Goal: Task Accomplishment & Management: Manage account settings

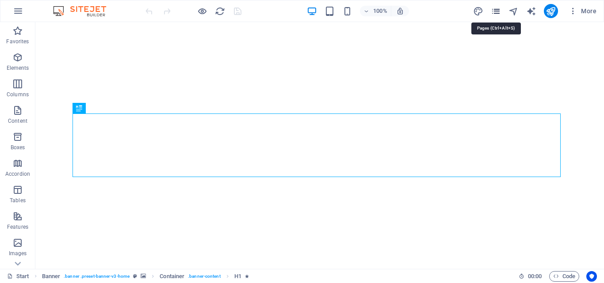
click at [493, 8] on icon "pages" at bounding box center [496, 11] width 10 height 10
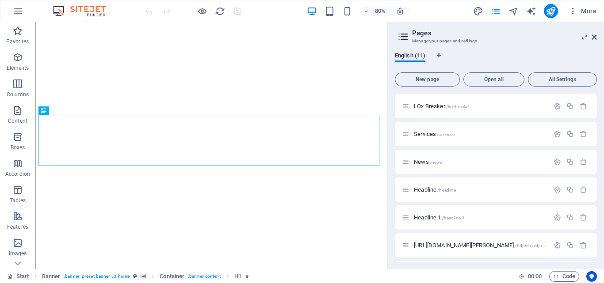
scroll to position [138, 0]
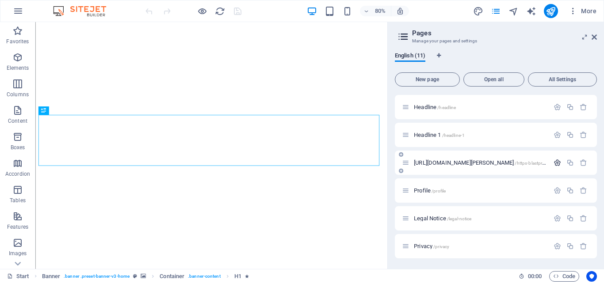
click at [553, 165] on icon "button" at bounding box center [557, 163] width 8 height 8
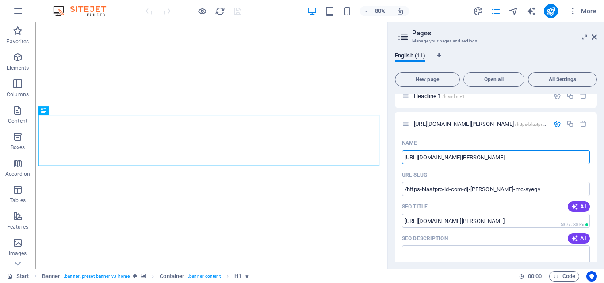
scroll to position [170, 0]
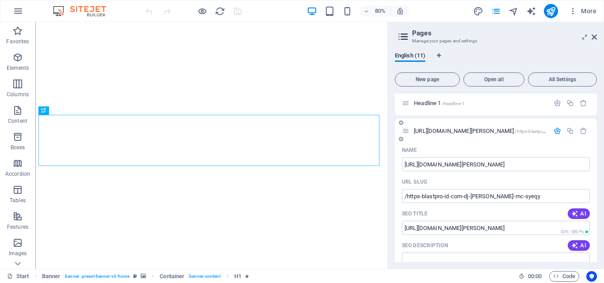
click at [477, 130] on span "https://blastpro-id.com/dj-freya-dan-mc-syeqy/ /https-blastpro-id-com-dj-freya-…" at bounding box center [518, 131] width 209 height 7
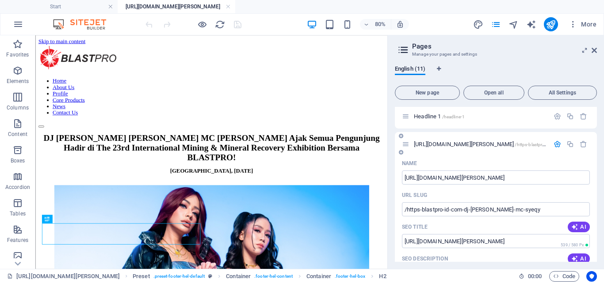
scroll to position [427, 0]
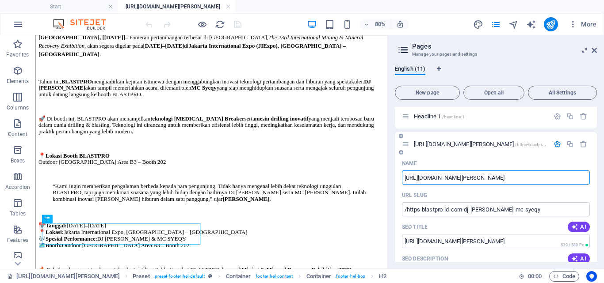
click at [505, 181] on input "https://blastpro-id.com/dj-freya-dan-mc-syeqy/" at bounding box center [496, 178] width 188 height 14
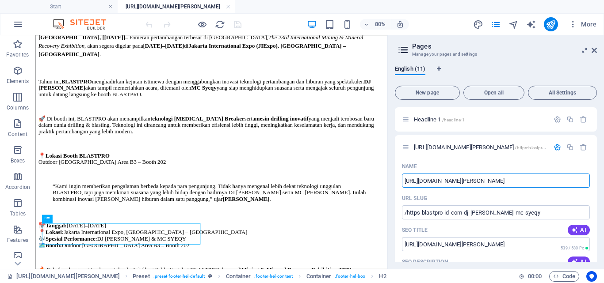
scroll to position [150, 0]
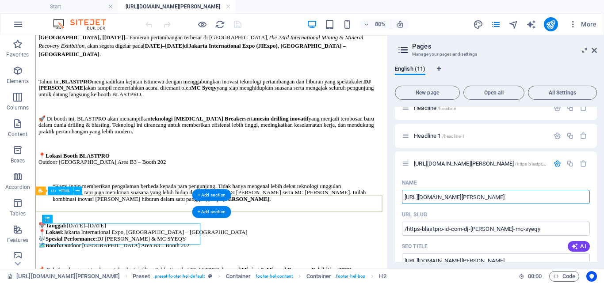
drag, startPoint x: 502, startPoint y: 233, endPoint x: 411, endPoint y: 239, distance: 91.2
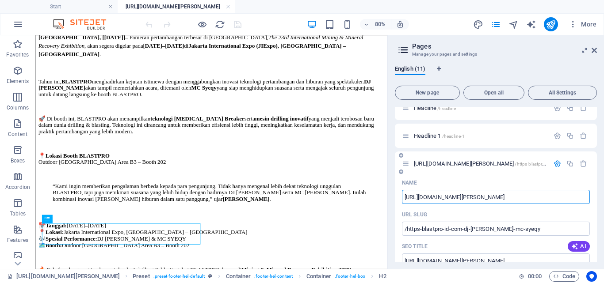
click at [467, 197] on input "https://blastpro-id.com/dj-freya-dan-mc-syeqy/" at bounding box center [496, 197] width 188 height 14
drag, startPoint x: 468, startPoint y: 198, endPoint x: 392, endPoint y: 206, distance: 76.4
click at [392, 206] on div "English (11) New page Open all All Settings Start / Machine /machine LOx Breake…" at bounding box center [496, 163] width 216 height 211
click at [527, 198] on input "dj-freya-dan-mc-syeqy/" at bounding box center [496, 197] width 188 height 14
type input "dj-[PERSON_NAME]-dan-mc-syeqy"
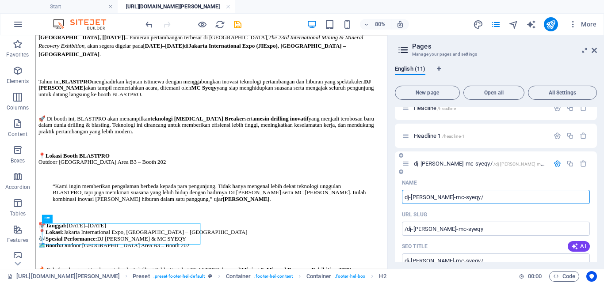
type input "/dj-freya-dan-mc-syeqy"
type input "dj-freya-dan-mc-syeqy/"
type input "dj-[PERSON_NAME]-dan-mc-syeqy"
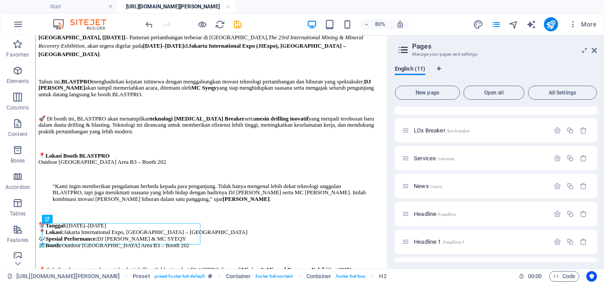
scroll to position [0, 0]
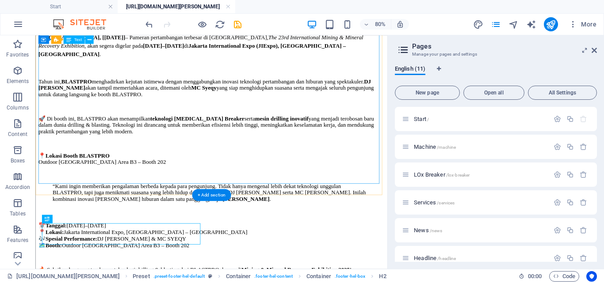
type input "dj-[PERSON_NAME]-dan-mc-syeqy"
click at [251, 160] on div "[GEOGRAPHIC_DATA], [[DATE]] – Pameran pertambangan terbesar di [GEOGRAPHIC_DATA…" at bounding box center [255, 192] width 433 height 318
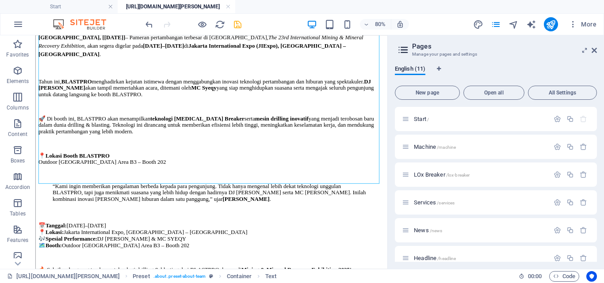
click at [242, 26] on icon "save" at bounding box center [238, 24] width 10 height 10
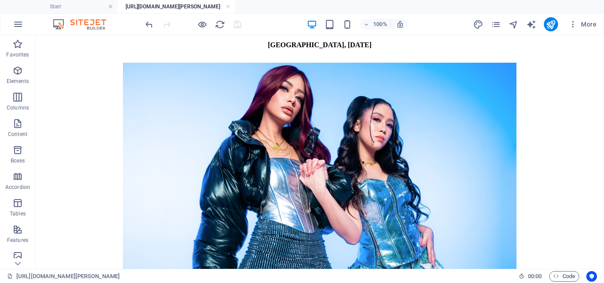
scroll to position [53, 0]
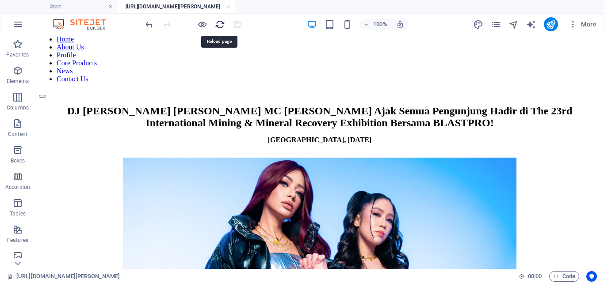
click at [221, 26] on icon "reload" at bounding box center [220, 24] width 10 height 10
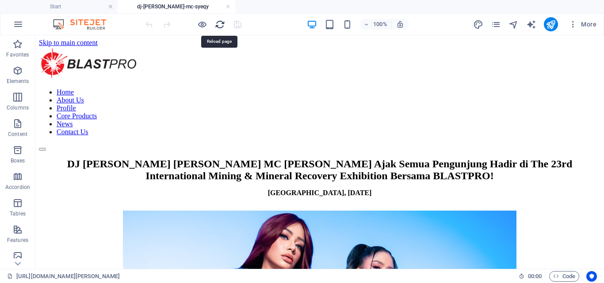
scroll to position [0, 0]
click at [548, 27] on icon "publish" at bounding box center [550, 24] width 10 height 10
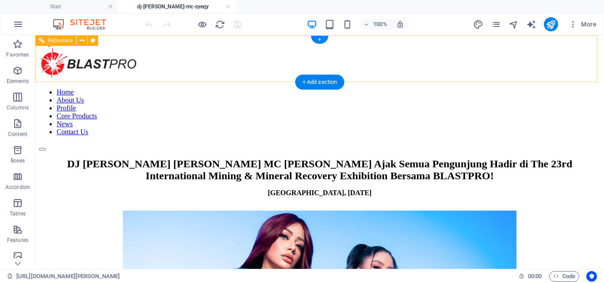
scroll to position [44, 0]
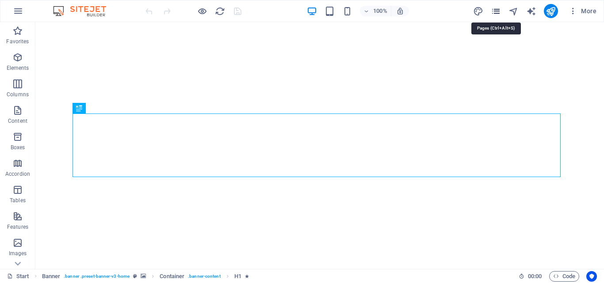
click at [496, 13] on icon "pages" at bounding box center [496, 11] width 10 height 10
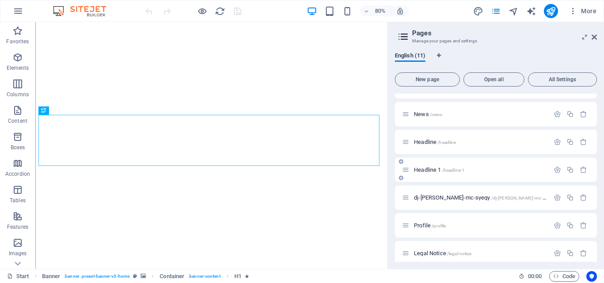
drag, startPoint x: 534, startPoint y: 185, endPoint x: 519, endPoint y: 182, distance: 15.9
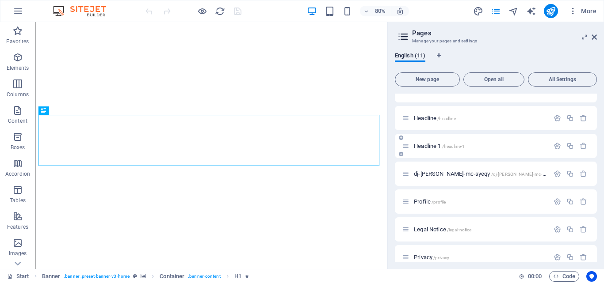
scroll to position [133, 0]
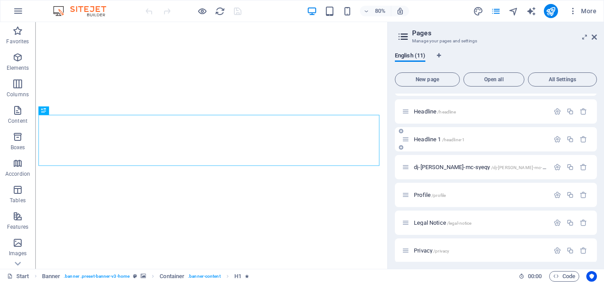
click at [409, 141] on icon at bounding box center [406, 140] width 8 height 8
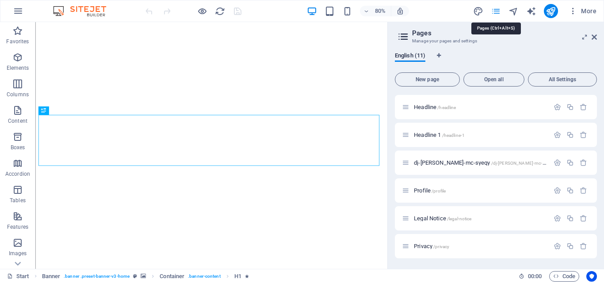
click at [499, 13] on icon "pages" at bounding box center [496, 11] width 10 height 10
click at [514, 15] on icon "navigator" at bounding box center [513, 11] width 10 height 10
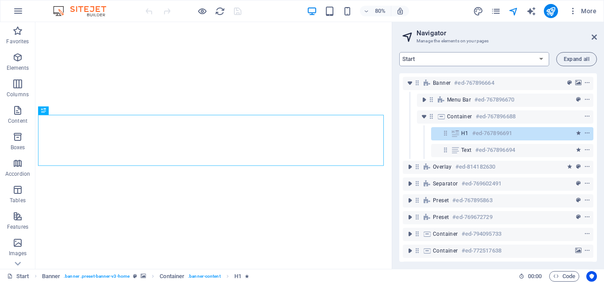
click at [466, 57] on select "Start Machine LOx Breaker Services News Headline Headline 1 dj-freya-dan-mc-sye…" at bounding box center [474, 59] width 150 height 14
select select "16889085-en"
click at [399, 52] on select "Start Machine LOx Breaker Services News Headline Headline 1 dj-freya-dan-mc-sye…" at bounding box center [474, 59] width 150 height 14
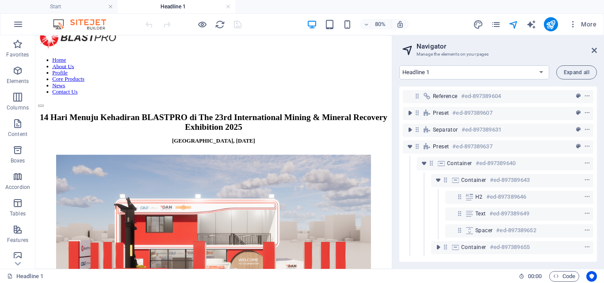
scroll to position [27, 0]
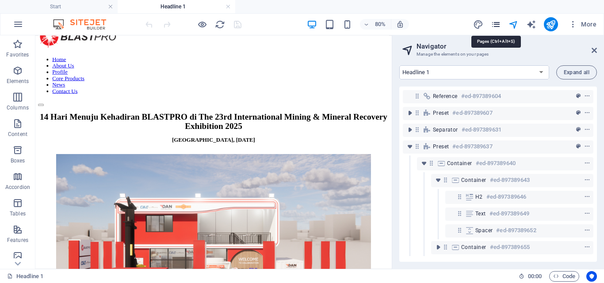
click at [496, 24] on icon "pages" at bounding box center [496, 24] width 10 height 10
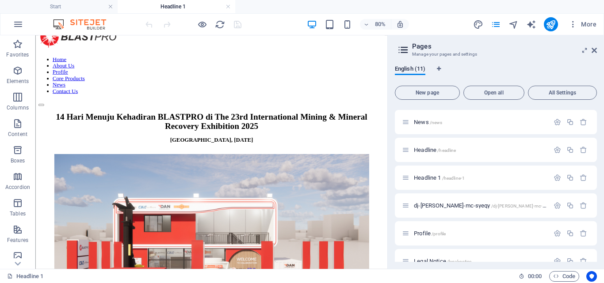
scroll to position [111, 0]
click at [551, 173] on button "button" at bounding box center [557, 176] width 13 height 8
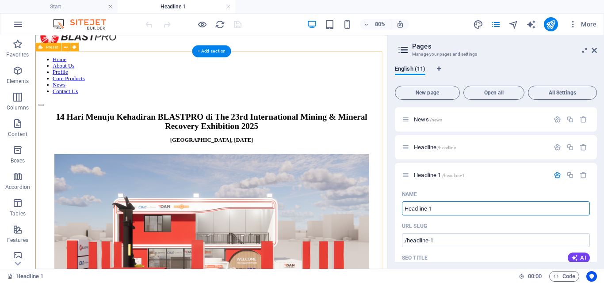
drag, startPoint x: 470, startPoint y: 245, endPoint x: 465, endPoint y: 253, distance: 9.6
click at [433, 210] on input "Headline 1" at bounding box center [496, 209] width 188 height 14
drag, startPoint x: 442, startPoint y: 207, endPoint x: 400, endPoint y: 208, distance: 41.6
paste input "fa523534fd565d0f776fa0ff1f7bdf6e"
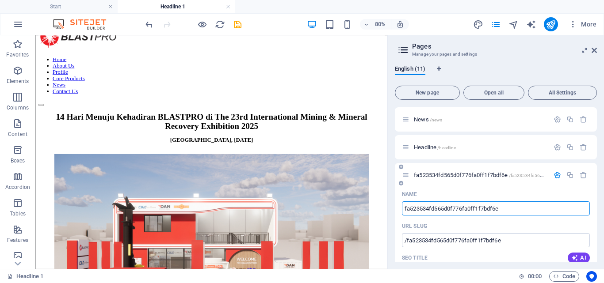
type input "fa523534fd565d0f776fa0ff1f7bdf6e"
type input "/fa523534fd565d0f776fa0ff1f7bdf6e"
type input "fa523534fd565d0f776fa0ff1f7bdf6e"
drag, startPoint x: 513, startPoint y: 208, endPoint x: 394, endPoint y: 210, distance: 119.4
click at [394, 210] on div "English (11) New page Open all All Settings Start / Machine /machine LOx Breake…" at bounding box center [496, 163] width 216 height 211
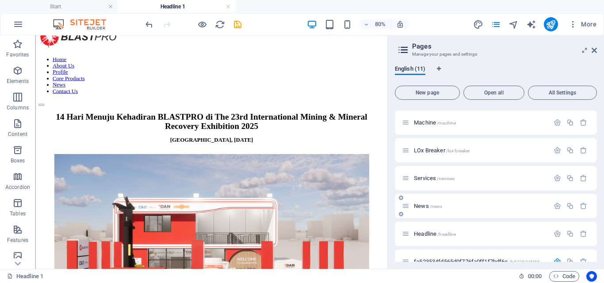
scroll to position [23, 0]
drag, startPoint x: 507, startPoint y: 209, endPoint x: 458, endPoint y: 233, distance: 54.6
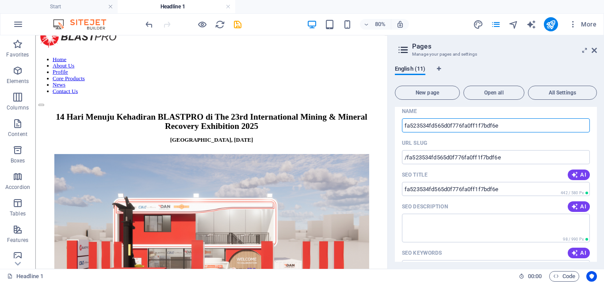
scroll to position [162, 0]
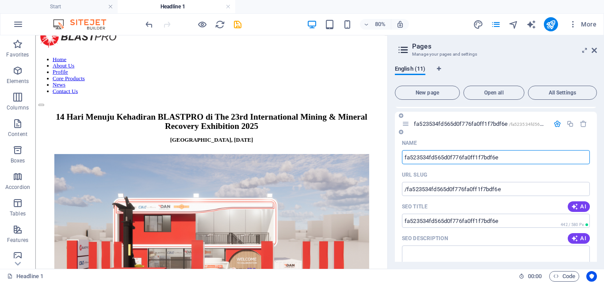
click at [521, 158] on input "fa523534fd565d0f776fa0ff1f7bdf6e" at bounding box center [496, 157] width 188 height 14
paste input "14-hari-menuju-The-23rd-International-Mining-&-Mineral-Recovery-Exhibition-2025"
type input "14-hari-menuju-The-23rd-International-Mining-&-Mineral-Recovery-Exhibition-2025"
type input "/14-hari-menuju-the-23rd-international-mining-mineral-recovery-exhibition-2025"
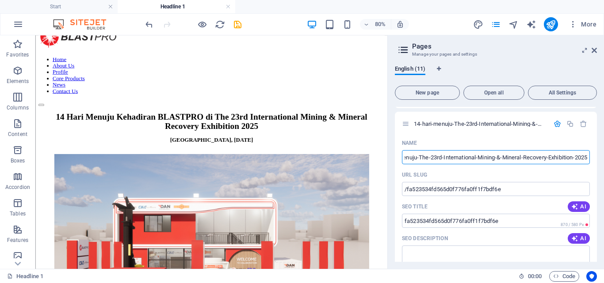
type input "14-hari-menuju-The-23rd-International-Mining-&-Mineral-Recovery-Exhibition-2025"
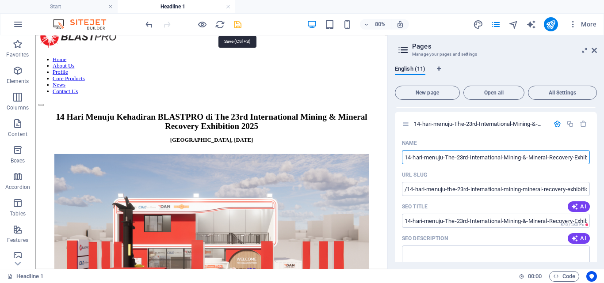
click at [234, 23] on icon "save" at bounding box center [238, 24] width 10 height 10
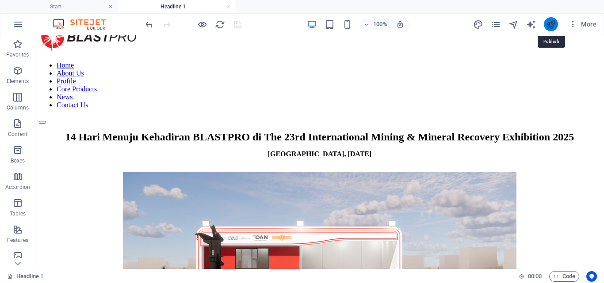
click at [548, 22] on icon "publish" at bounding box center [550, 24] width 10 height 10
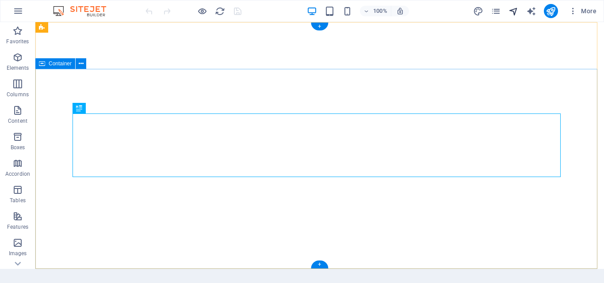
click at [515, 13] on icon "navigator" at bounding box center [513, 11] width 10 height 10
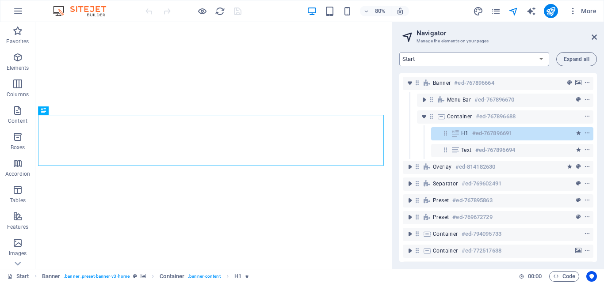
click at [525, 61] on select "Start Machine LOx Breaker Services News Headline 14-hari-menuju-The-23rd-Intern…" at bounding box center [474, 59] width 150 height 14
click at [399, 52] on select "Start Machine LOx Breaker Services News Headline 14-hari-menuju-The-23rd-Intern…" at bounding box center [474, 59] width 150 height 14
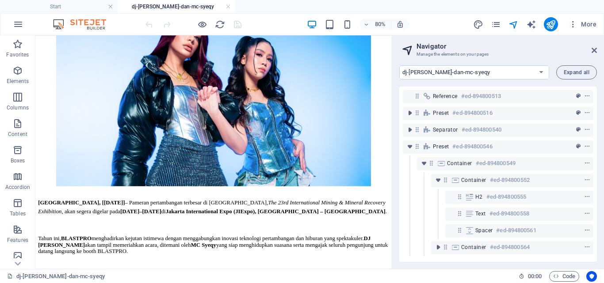
scroll to position [210, 0]
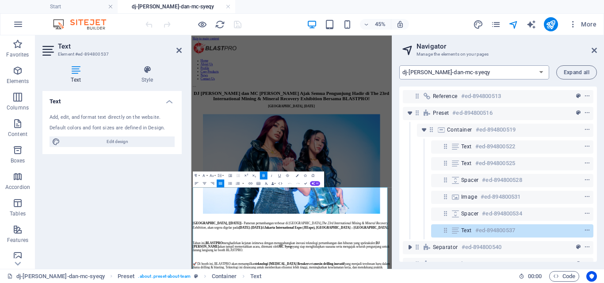
click at [478, 68] on select "Start Machine LOx Breaker Services News Headline 14-hari-menuju-The-23rd-Intern…" at bounding box center [474, 72] width 150 height 14
select select "16889085-en"
click at [399, 65] on select "Start Machine LOx Breaker Services News Headline 14-hari-menuju-The-23rd-Intern…" at bounding box center [474, 72] width 150 height 14
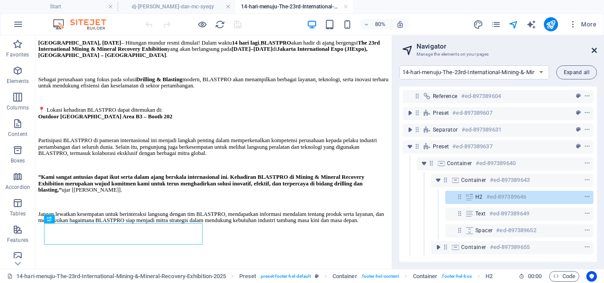
click at [594, 51] on icon at bounding box center [593, 50] width 5 height 7
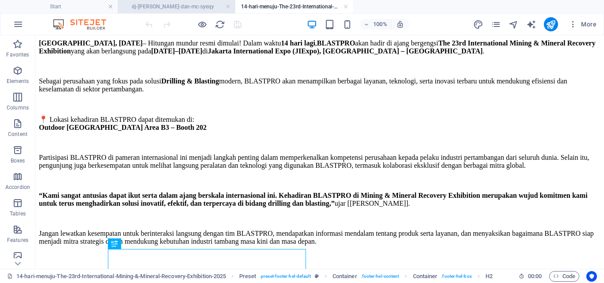
click at [206, 4] on h4 "dj-[PERSON_NAME]-dan-mc-syeqy" at bounding box center [177, 7] width 118 height 10
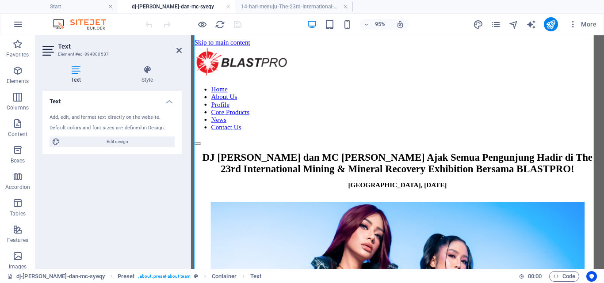
scroll to position [345, 0]
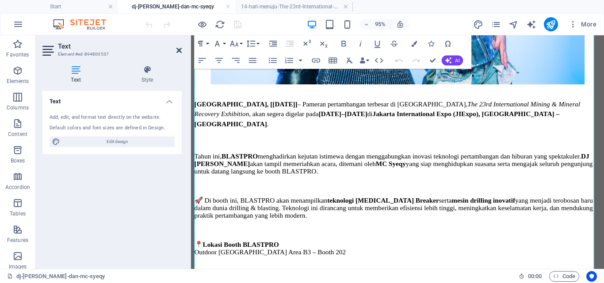
click at [180, 53] on icon at bounding box center [178, 50] width 5 height 7
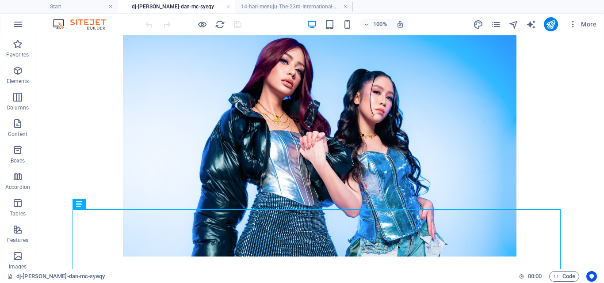
scroll to position [164, 0]
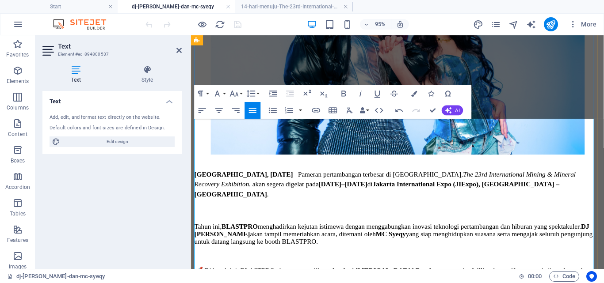
scroll to position [305, 0]
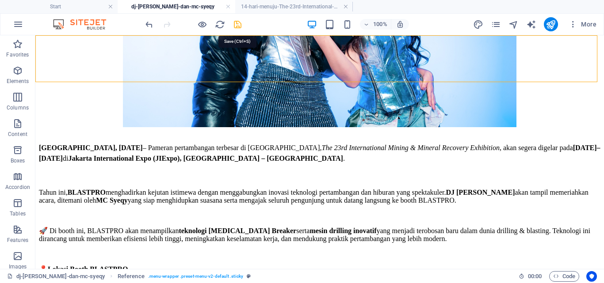
click at [239, 23] on icon "save" at bounding box center [238, 24] width 10 height 10
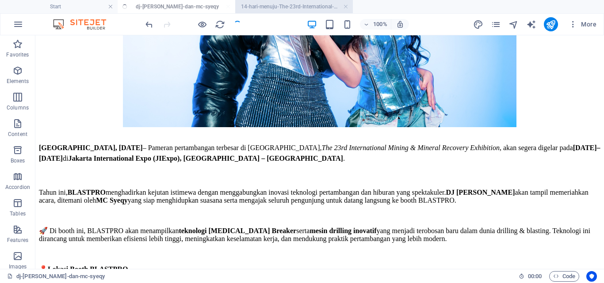
click at [252, 4] on h4 "14-hari-menuju-The-23rd-International-Mining-&-Mineral-Recovery-Exhibition-2025" at bounding box center [294, 7] width 118 height 10
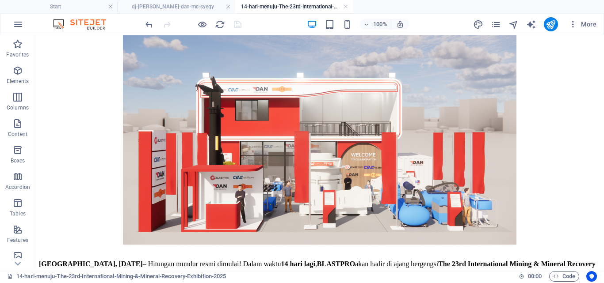
scroll to position [207, 0]
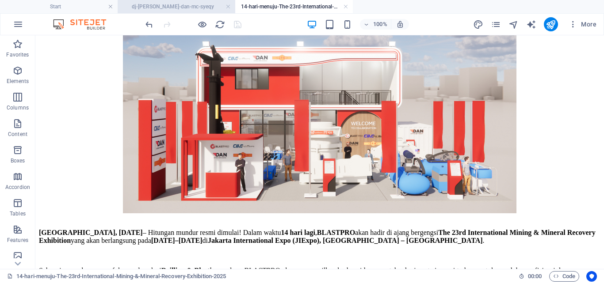
click at [201, 6] on h4 "dj-[PERSON_NAME]-dan-mc-syeqy" at bounding box center [177, 7] width 118 height 10
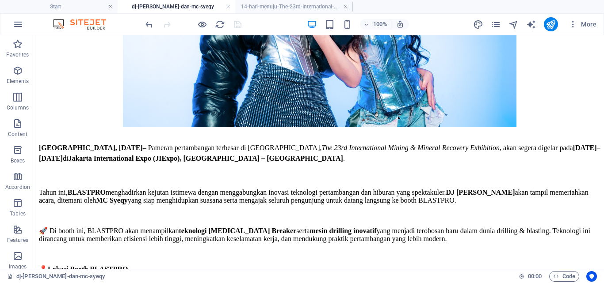
scroll to position [0, 0]
click at [270, 5] on h4 "14-hari-menuju-The-23rd-International-Mining-&-Mineral-Recovery-Exhibition-2025" at bounding box center [294, 7] width 118 height 10
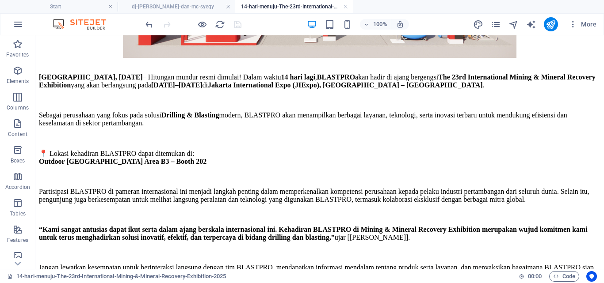
scroll to position [356, 0]
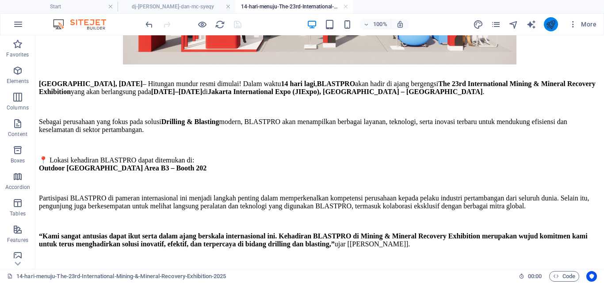
click at [553, 18] on button "publish" at bounding box center [551, 24] width 14 height 14
click at [180, 8] on h4 "dj-[PERSON_NAME]-dan-mc-syeqy" at bounding box center [177, 7] width 118 height 10
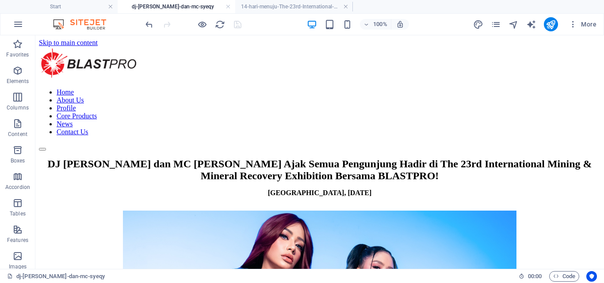
scroll to position [0, 0]
